Goal: Transaction & Acquisition: Book appointment/travel/reservation

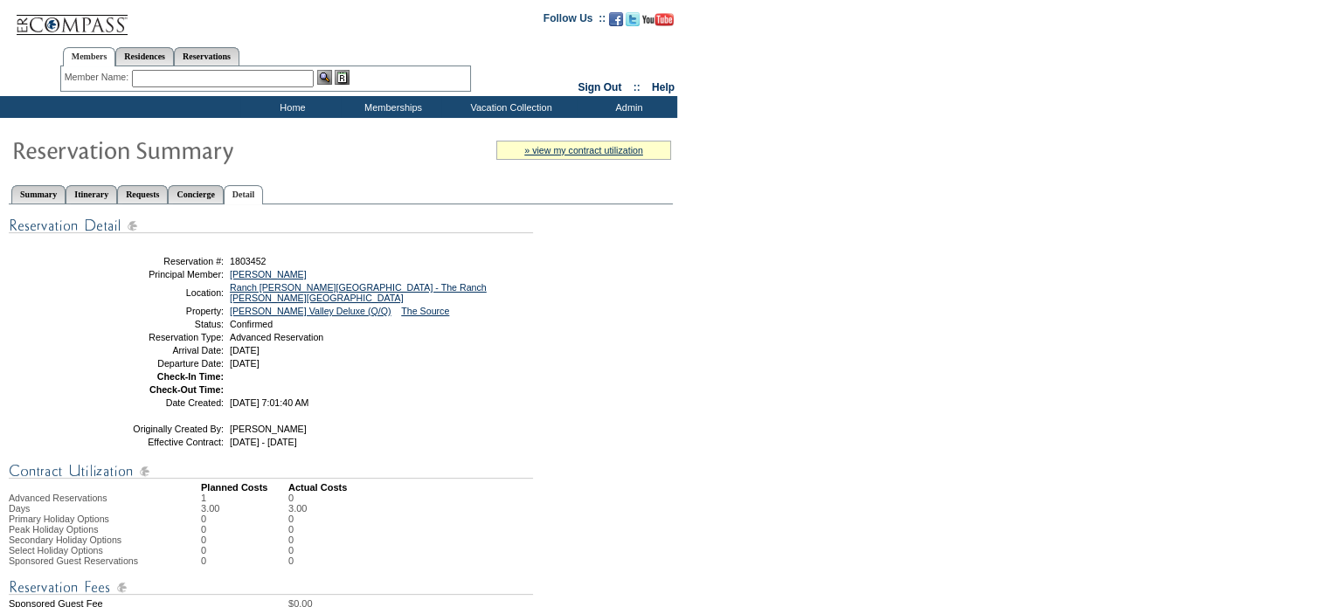
drag, startPoint x: 523, startPoint y: 398, endPoint x: 150, endPoint y: 260, distance: 397.8
click at [520, 398] on table "Share With Family and Friends Share via Email Share Reservation Information Ple…" at bounding box center [314, 324] width 437 height 174
drag, startPoint x: 258, startPoint y: 260, endPoint x: 227, endPoint y: 257, distance: 30.7
click at [227, 257] on td "1803452" at bounding box center [378, 261] width 304 height 10
copy span "1803452"
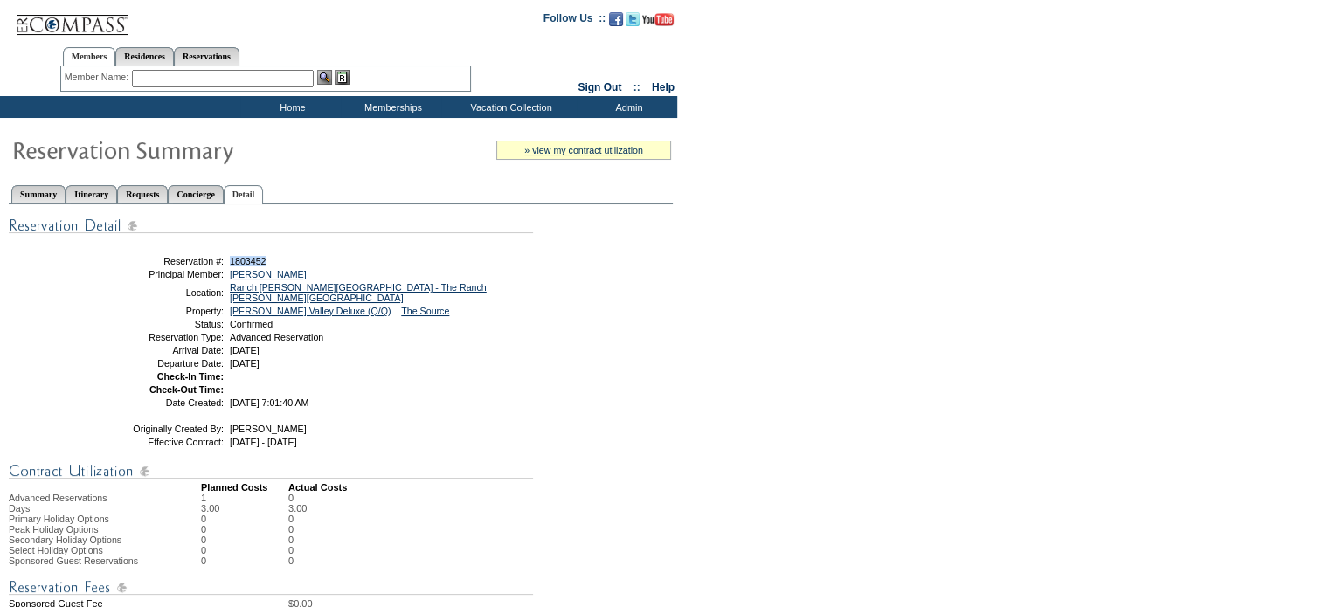
drag, startPoint x: 268, startPoint y: 276, endPoint x: 222, endPoint y: 279, distance: 46.4
click at [222, 279] on table "Share With Family and Friends Share via Email Share Reservation Information Ple…" at bounding box center [314, 324] width 437 height 174
copy tr "[PERSON_NAME]"
drag, startPoint x: 549, startPoint y: 404, endPoint x: 473, endPoint y: 381, distance: 79.3
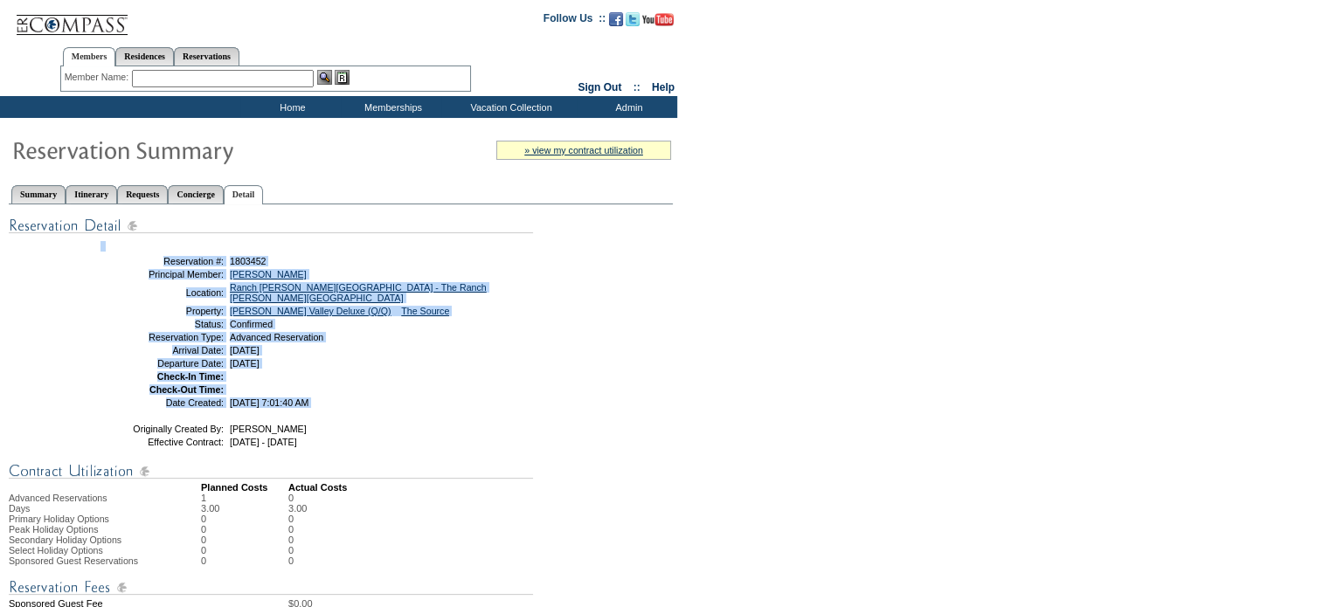
drag, startPoint x: 273, startPoint y: 390, endPoint x: 223, endPoint y: 393, distance: 49.9
click at [223, 393] on table "Share With Family and Friends Share via Email Share Reservation Information Ple…" at bounding box center [314, 324] width 437 height 174
copy tr "[DATE]"
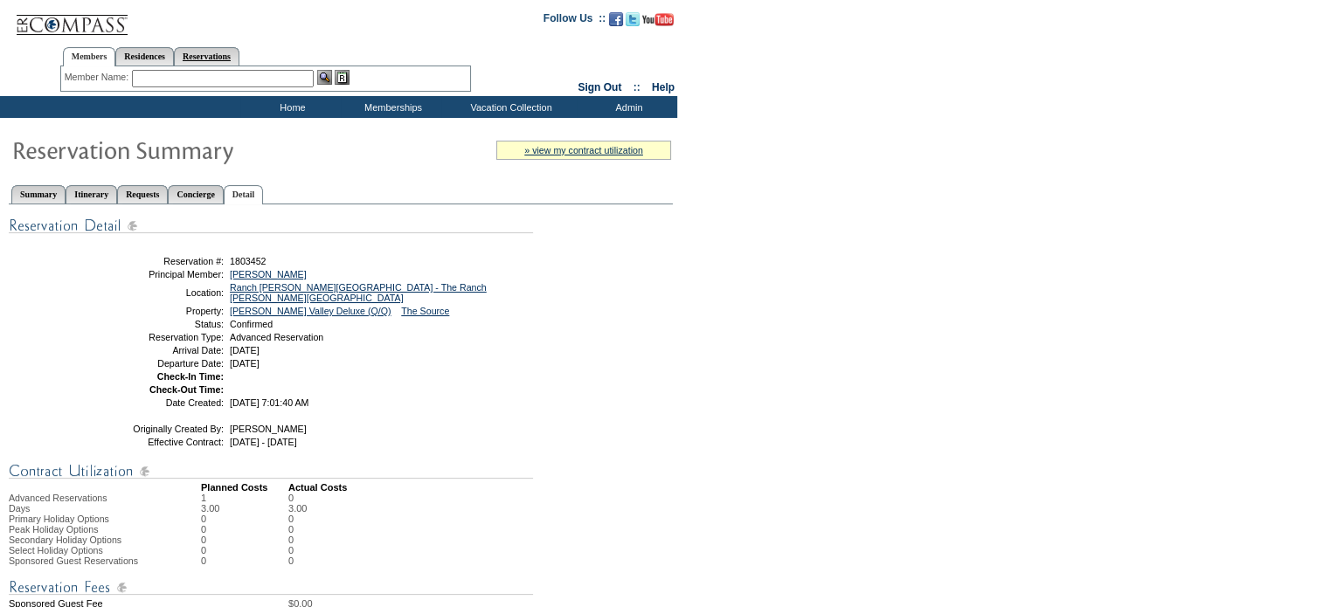
click at [239, 48] on link "Reservations" at bounding box center [207, 56] width 66 height 18
drag, startPoint x: 166, startPoint y: 77, endPoint x: 125, endPoint y: 461, distance: 386.6
click at [166, 77] on input "text" at bounding box center [166, 78] width 77 height 17
paste input "1758348"
type input "1758348"
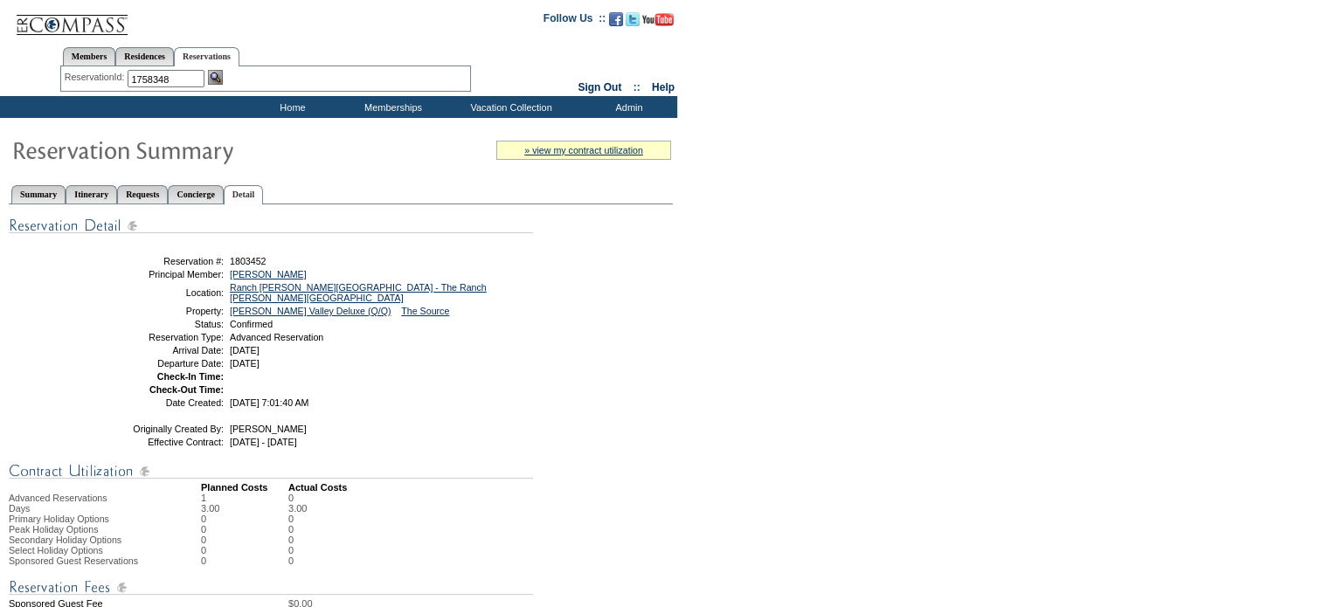
click input "Send" at bounding box center [0, 0] width 0 height 0
